Goal: Task Accomplishment & Management: Use online tool/utility

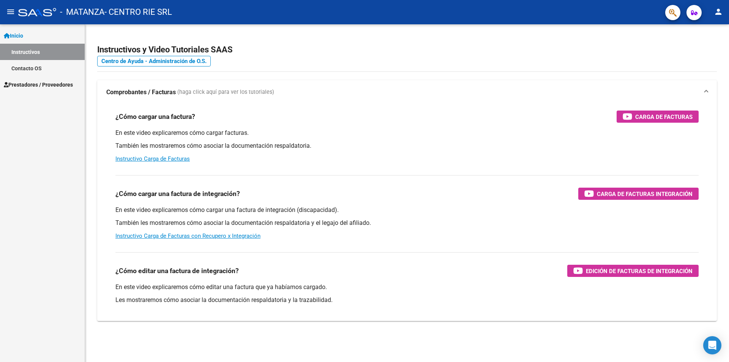
click at [38, 84] on span "Prestadores / Proveedores" at bounding box center [38, 85] width 69 height 8
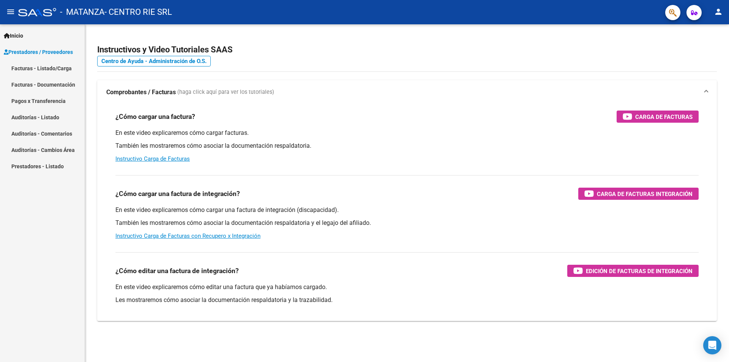
click at [38, 71] on link "Facturas - Listado/Carga" at bounding box center [42, 68] width 85 height 16
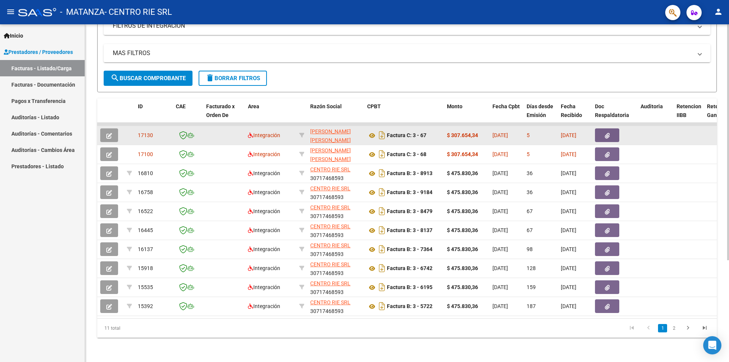
click at [111, 133] on button "button" at bounding box center [109, 135] width 18 height 14
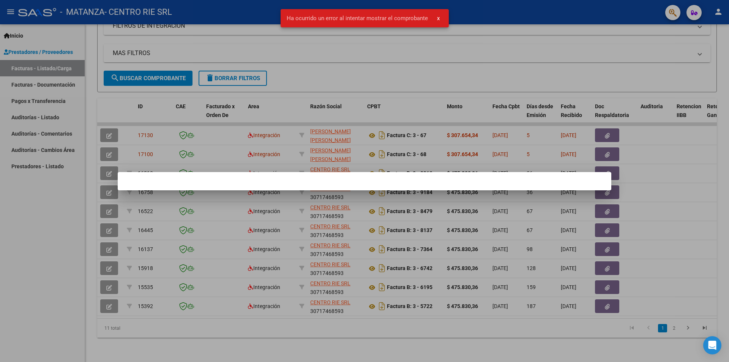
click at [358, 52] on div at bounding box center [364, 181] width 729 height 362
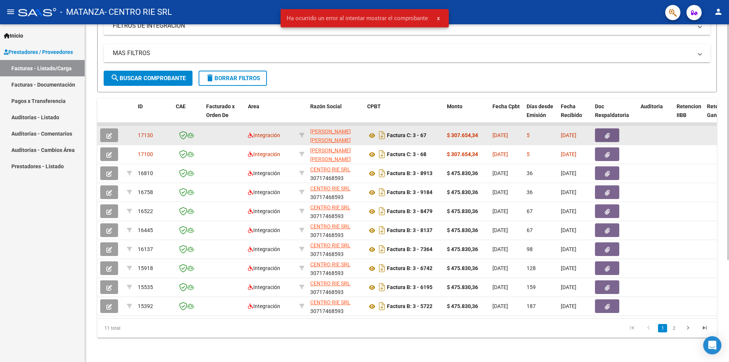
click at [116, 128] on button "button" at bounding box center [109, 135] width 18 height 14
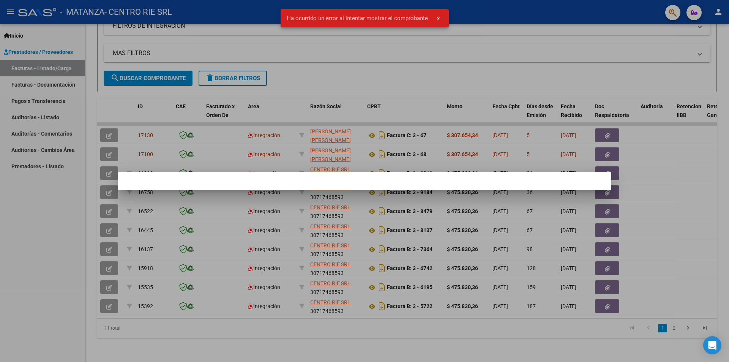
click at [180, 130] on div at bounding box center [364, 181] width 729 height 362
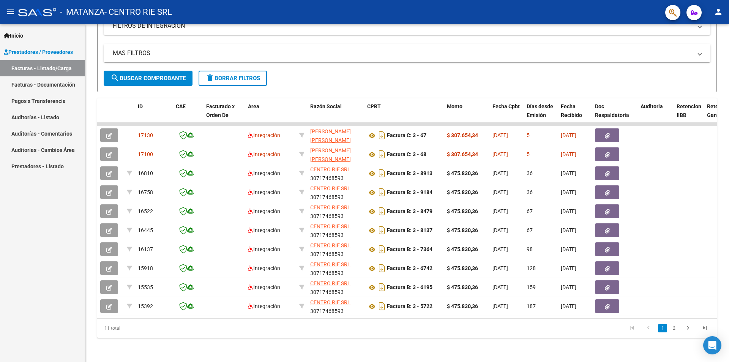
click at [717, 14] on mat-icon "person" at bounding box center [718, 11] width 9 height 9
click at [695, 51] on button "exit_to_app Salir" at bounding box center [703, 50] width 46 height 18
